Goal: Navigation & Orientation: Go to known website

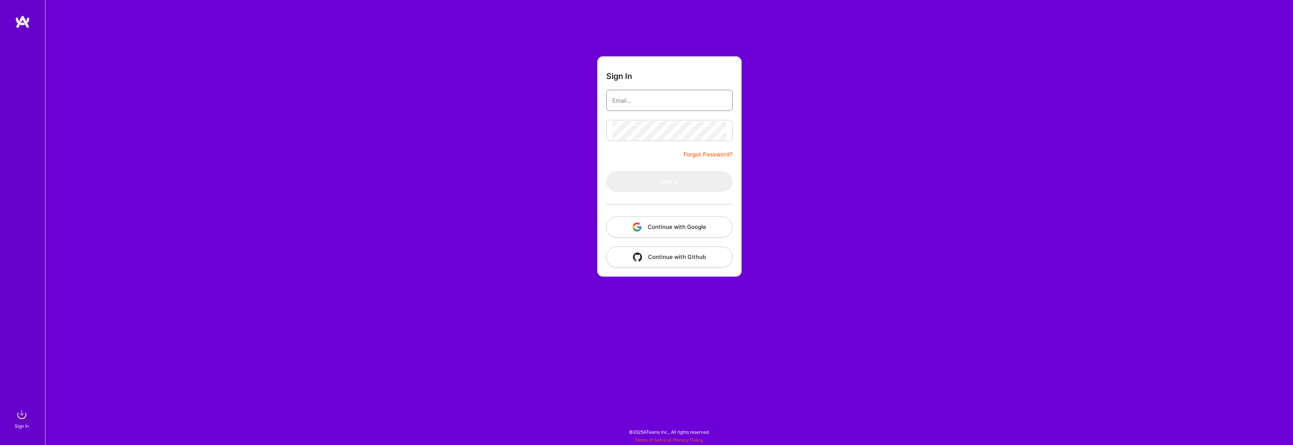
type input "[DOMAIN_NAME][EMAIL_ADDRESS][DOMAIN_NAME]"
click at [659, 225] on button "Continue with Google" at bounding box center [669, 227] width 126 height 21
click at [644, 180] on button "Sign In" at bounding box center [669, 181] width 126 height 21
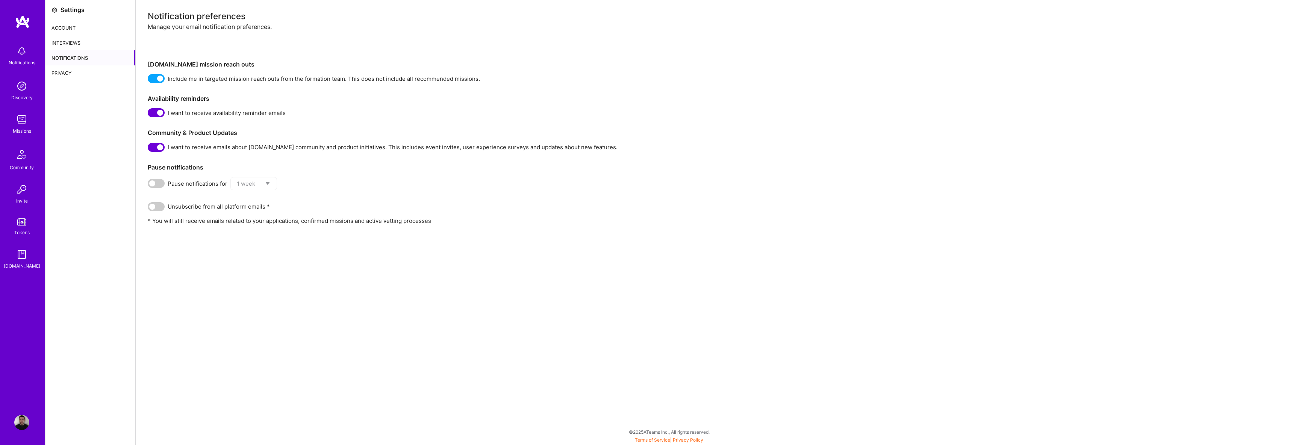
click at [23, 119] on img at bounding box center [21, 119] width 15 height 15
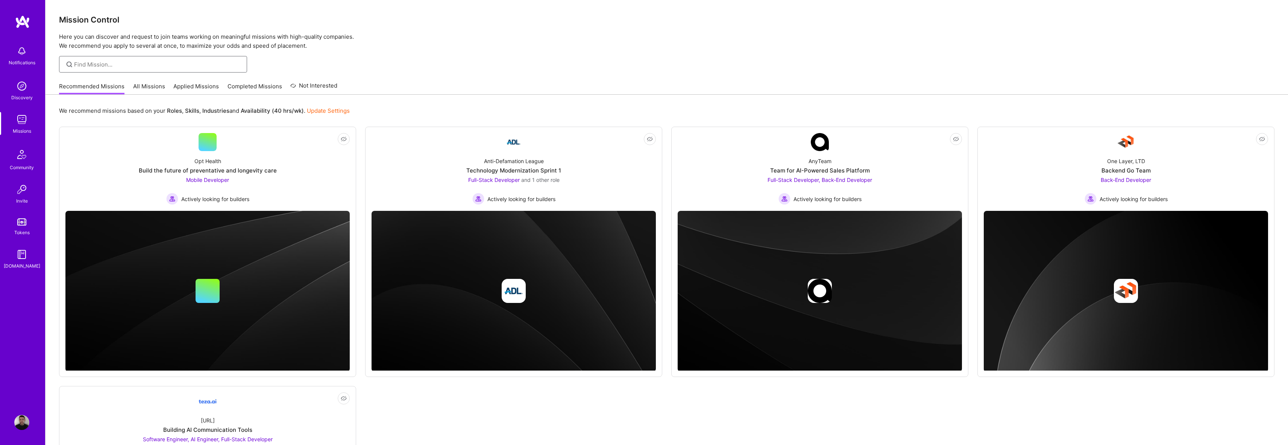
click at [167, 67] on input at bounding box center [157, 65] width 167 height 8
click at [423, 62] on div at bounding box center [666, 64] width 1242 height 17
click at [480, 73] on div "Mission Control Here you can discover and request to join teams working on mean…" at bounding box center [666, 327] width 1242 height 655
click at [147, 81] on div "Recommended Missions All Missions Applied Missions Completed Missions Not Inter…" at bounding box center [198, 86] width 278 height 16
click at [147, 84] on link "All Missions" at bounding box center [149, 88] width 32 height 12
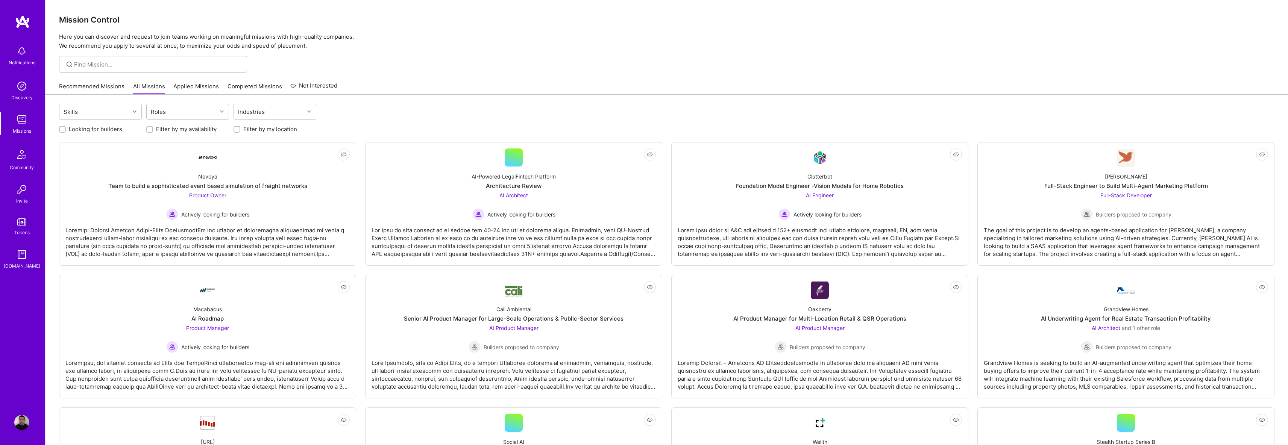
click at [421, 80] on div "Recommended Missions All Missions Applied Missions Completed Missions Not Inter…" at bounding box center [666, 86] width 1215 height 16
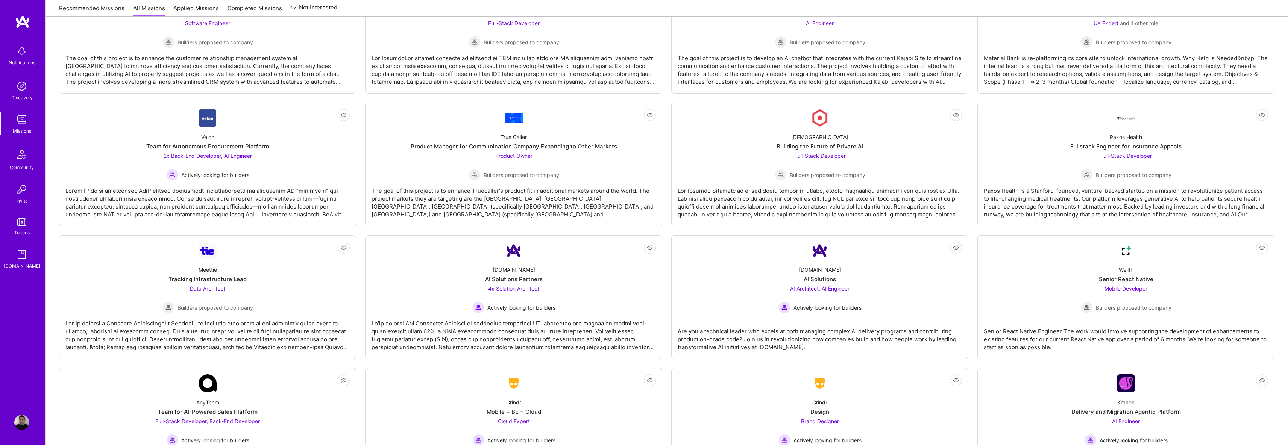
scroll to position [742, 0]
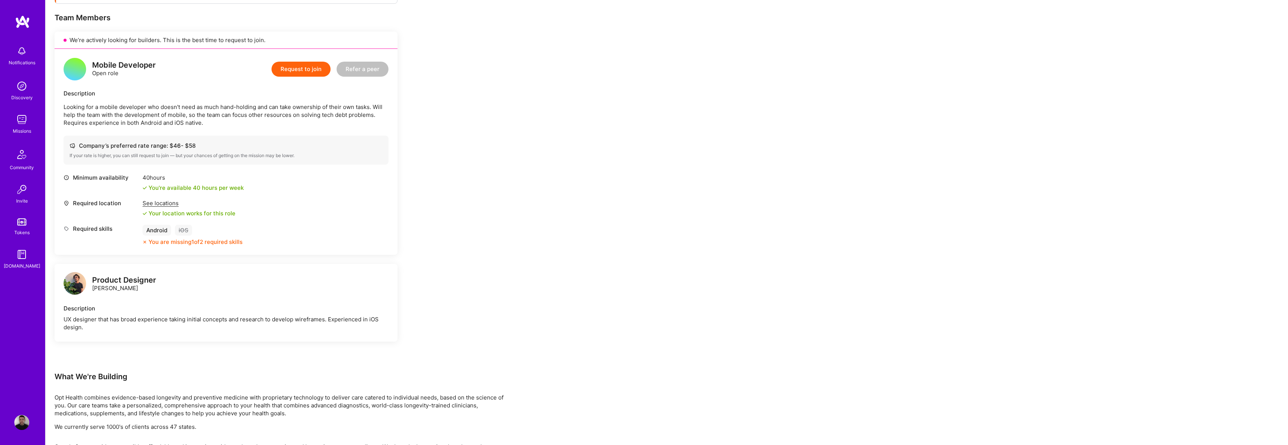
scroll to position [229, 0]
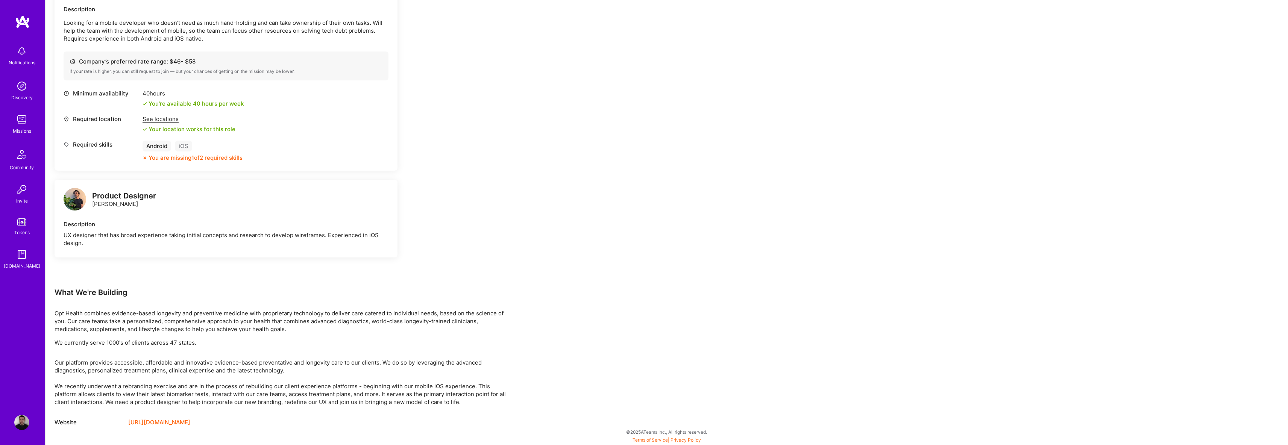
click at [165, 423] on link "[URL][DOMAIN_NAME]" at bounding box center [159, 422] width 62 height 9
